Goal: Check status: Check status

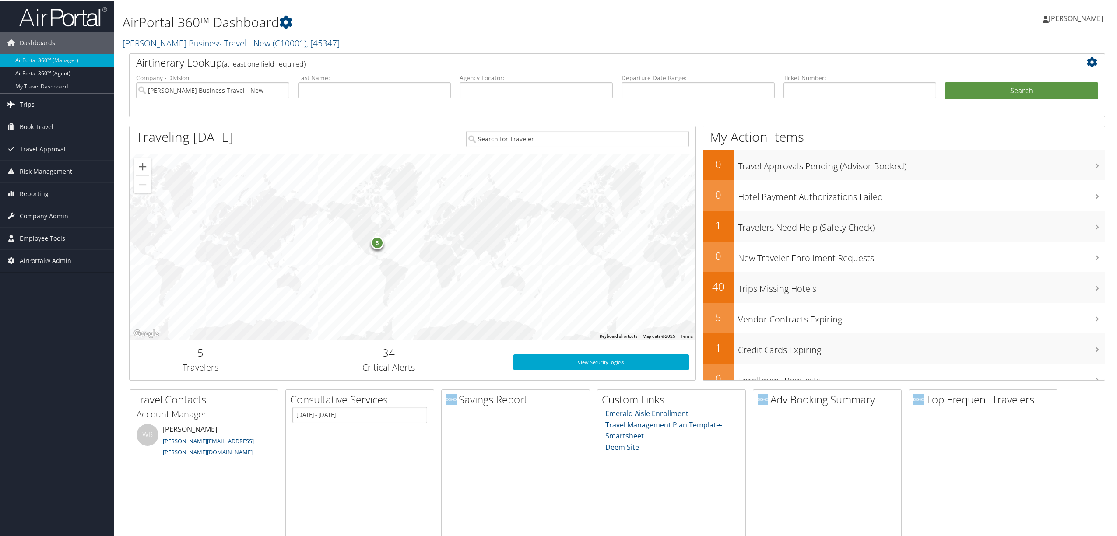
click at [28, 98] on span "Trips" at bounding box center [27, 104] width 15 height 22
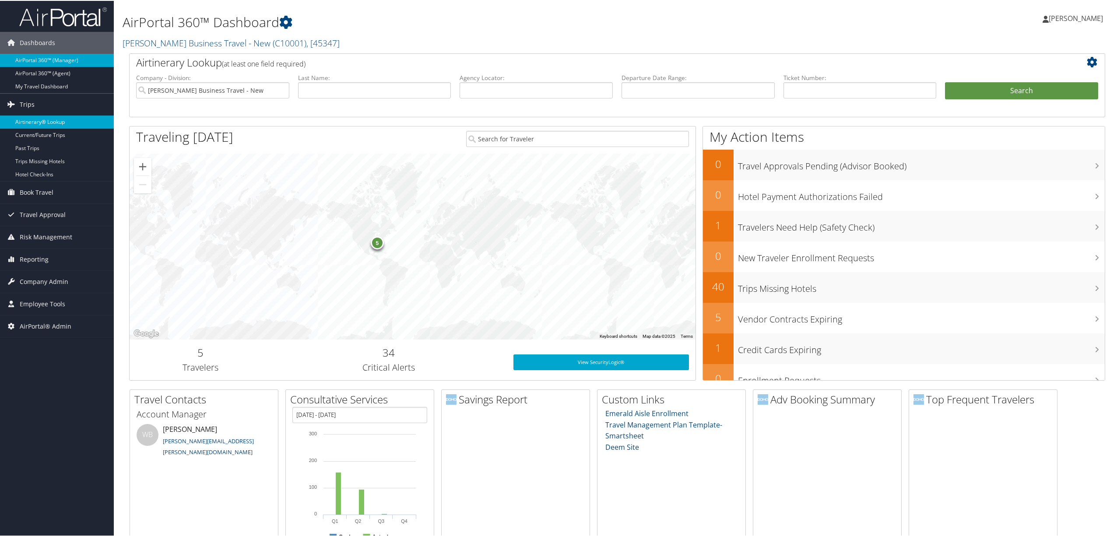
click at [50, 120] on link "Airtinerary® Lookup" at bounding box center [57, 121] width 114 height 13
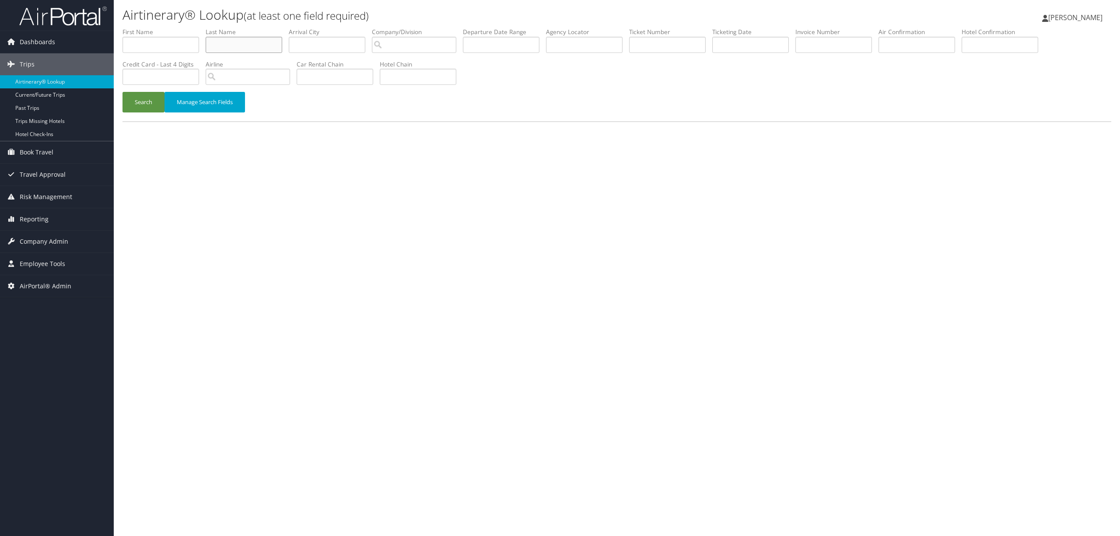
click at [246, 42] on input "text" at bounding box center [244, 45] width 77 height 16
type input "[PERSON_NAME]"
click at [430, 36] on li "Company/Division" at bounding box center [417, 44] width 91 height 32
click at [428, 39] on input "search" at bounding box center [414, 45] width 84 height 16
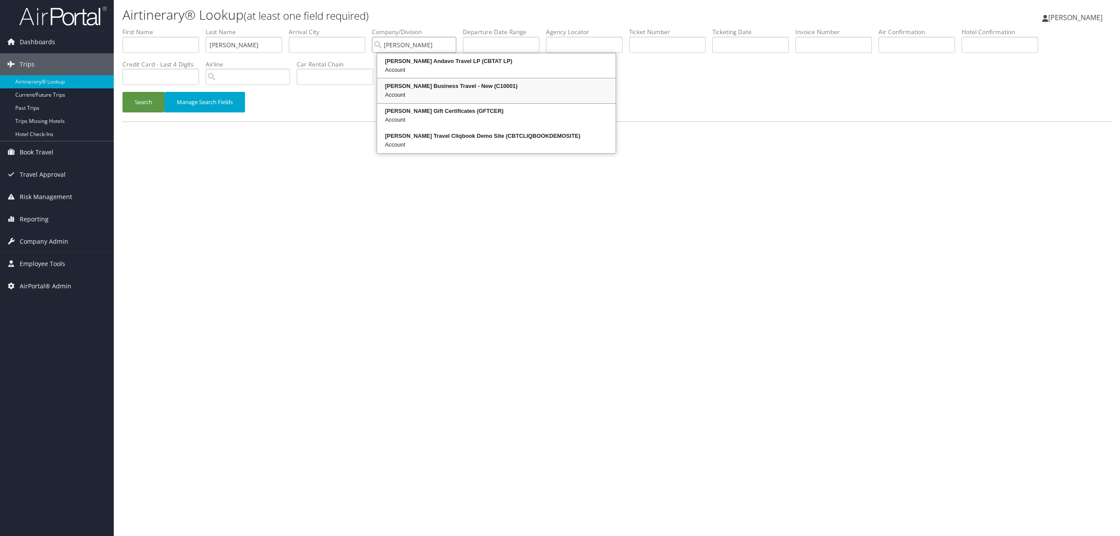
click at [432, 88] on div "[PERSON_NAME] Business Travel - New (C10001)" at bounding box center [497, 86] width 236 height 9
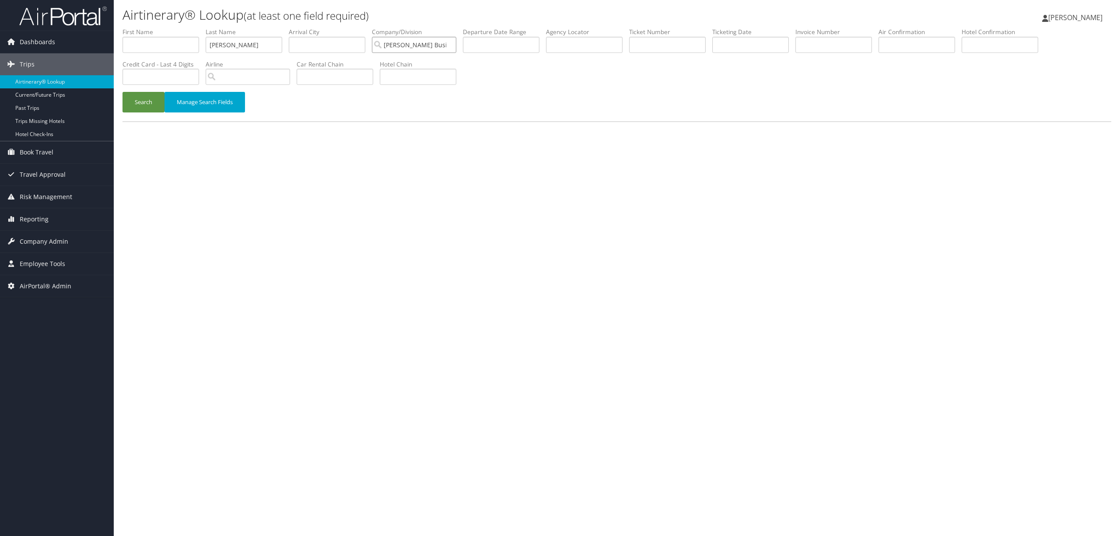
type input "[PERSON_NAME] Business Travel - New"
click at [517, 47] on input "text" at bounding box center [501, 45] width 77 height 16
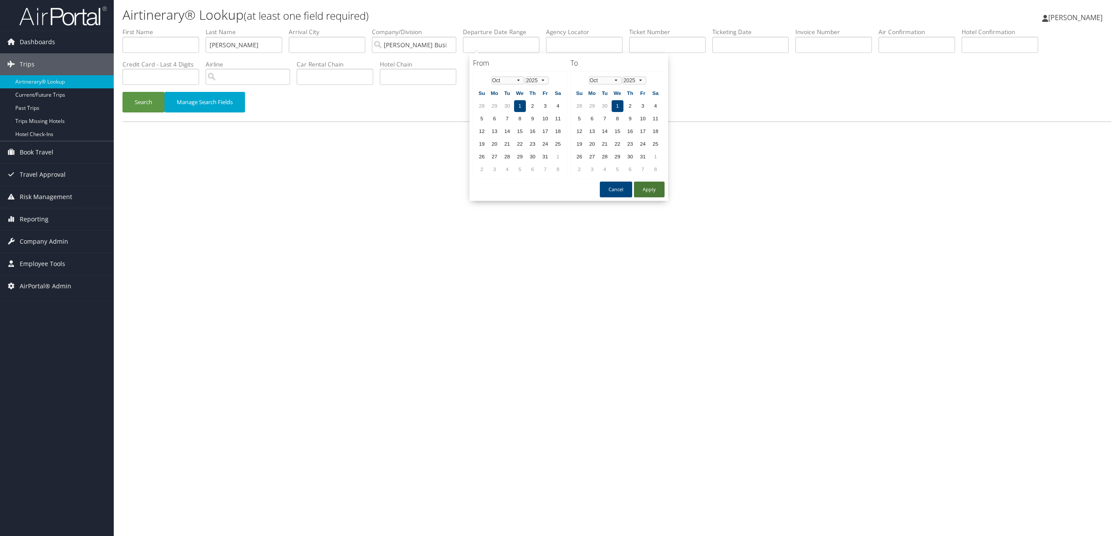
click at [639, 184] on button "Apply" at bounding box center [649, 190] width 31 height 16
type input "[DATE]"
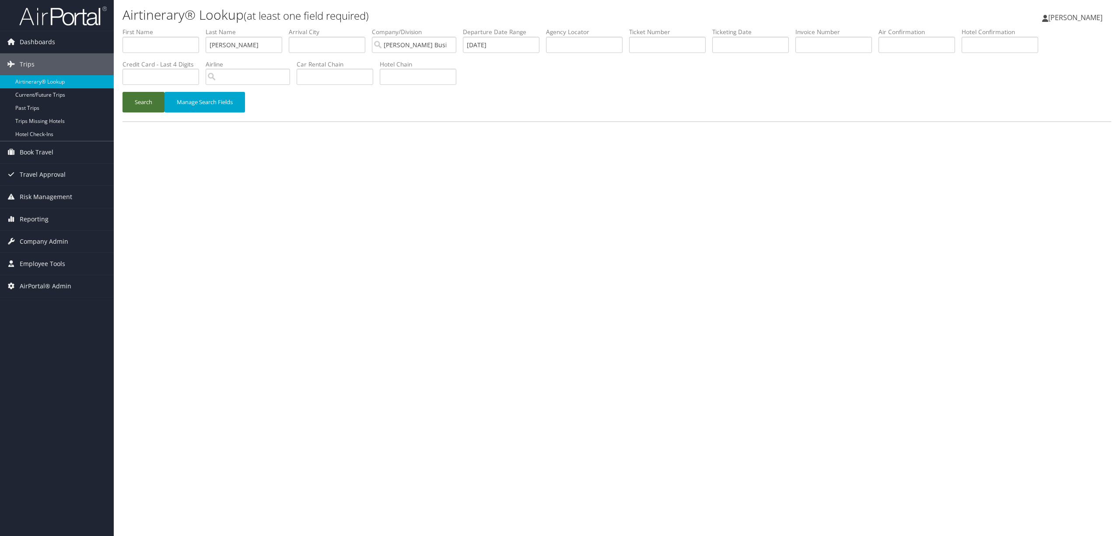
click at [144, 100] on button "Search" at bounding box center [144, 102] width 42 height 21
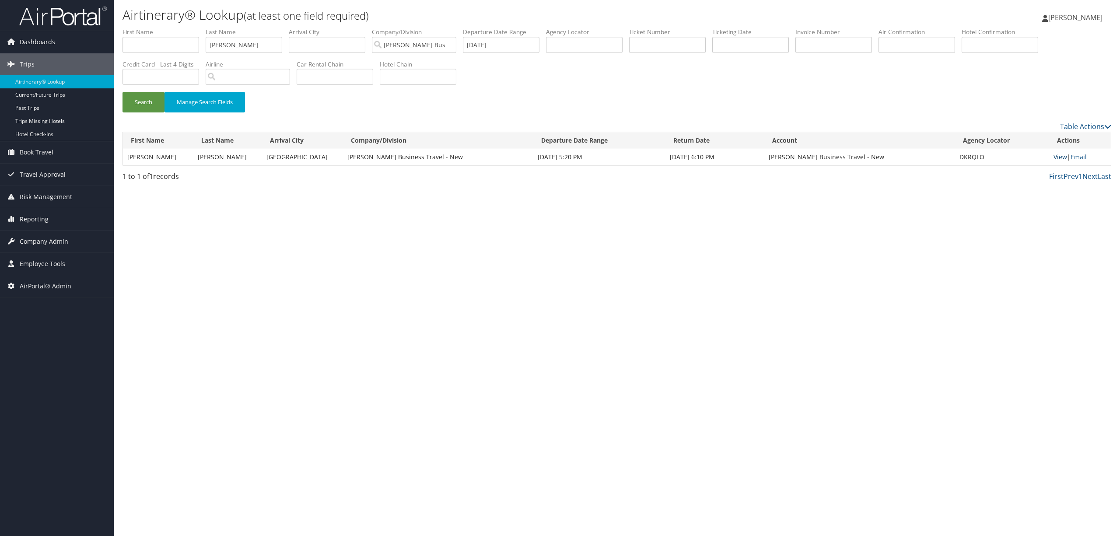
click at [1060, 156] on link "View" at bounding box center [1061, 157] width 14 height 8
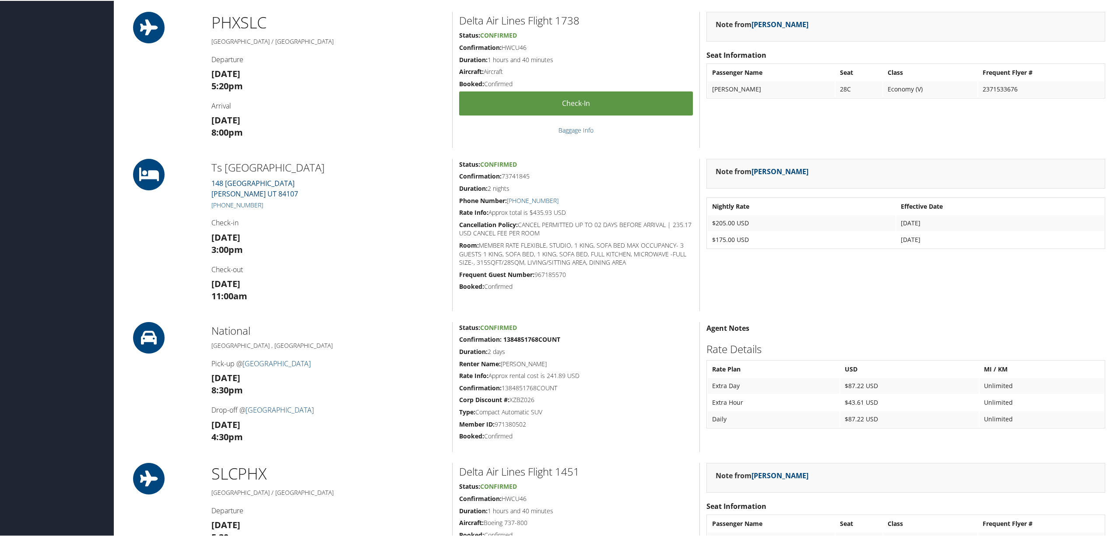
scroll to position [350, 0]
